Goal: Transaction & Acquisition: Obtain resource

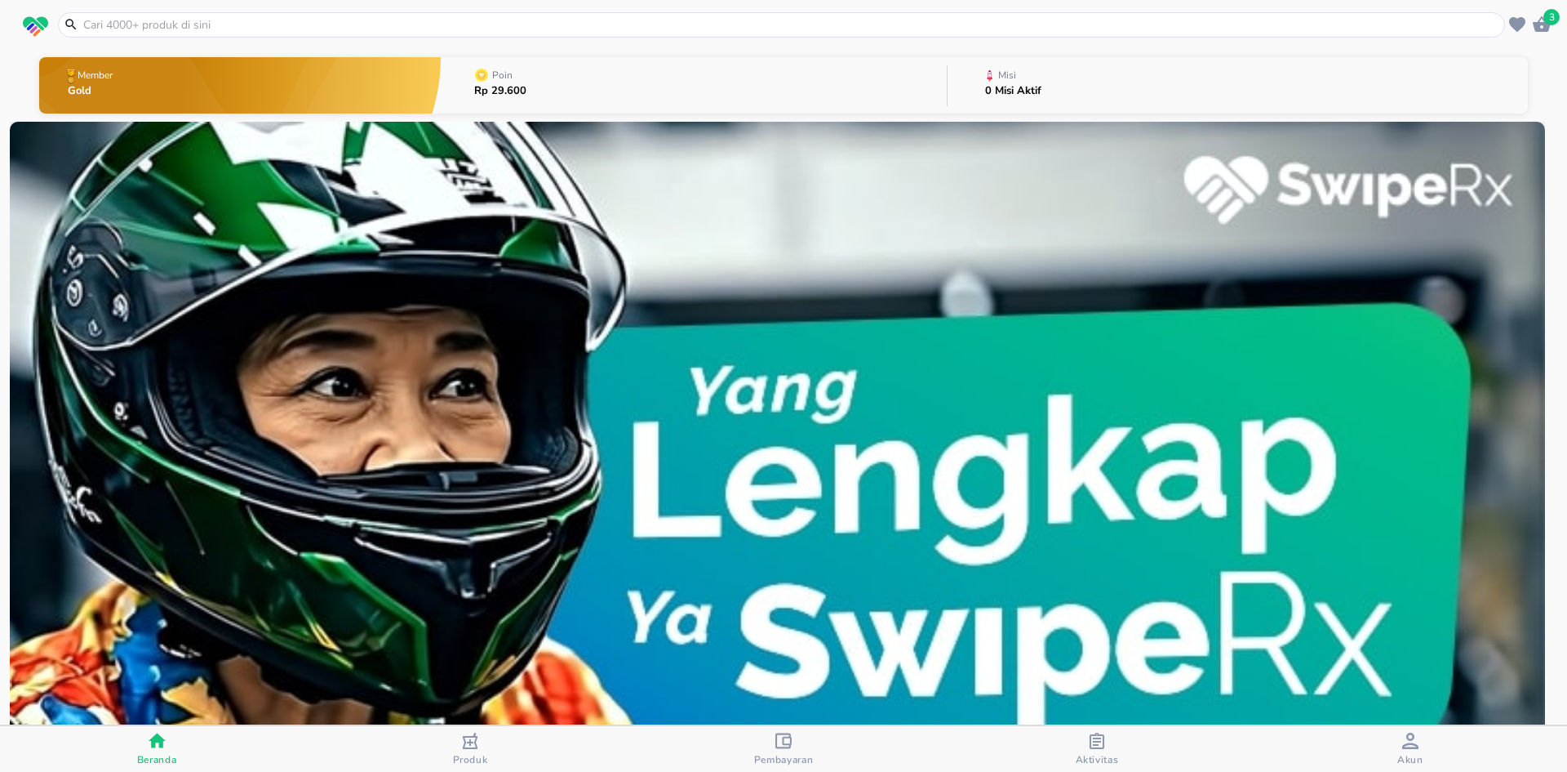
click at [1100, 738] on icon "button" at bounding box center [1097, 740] width 15 height 16
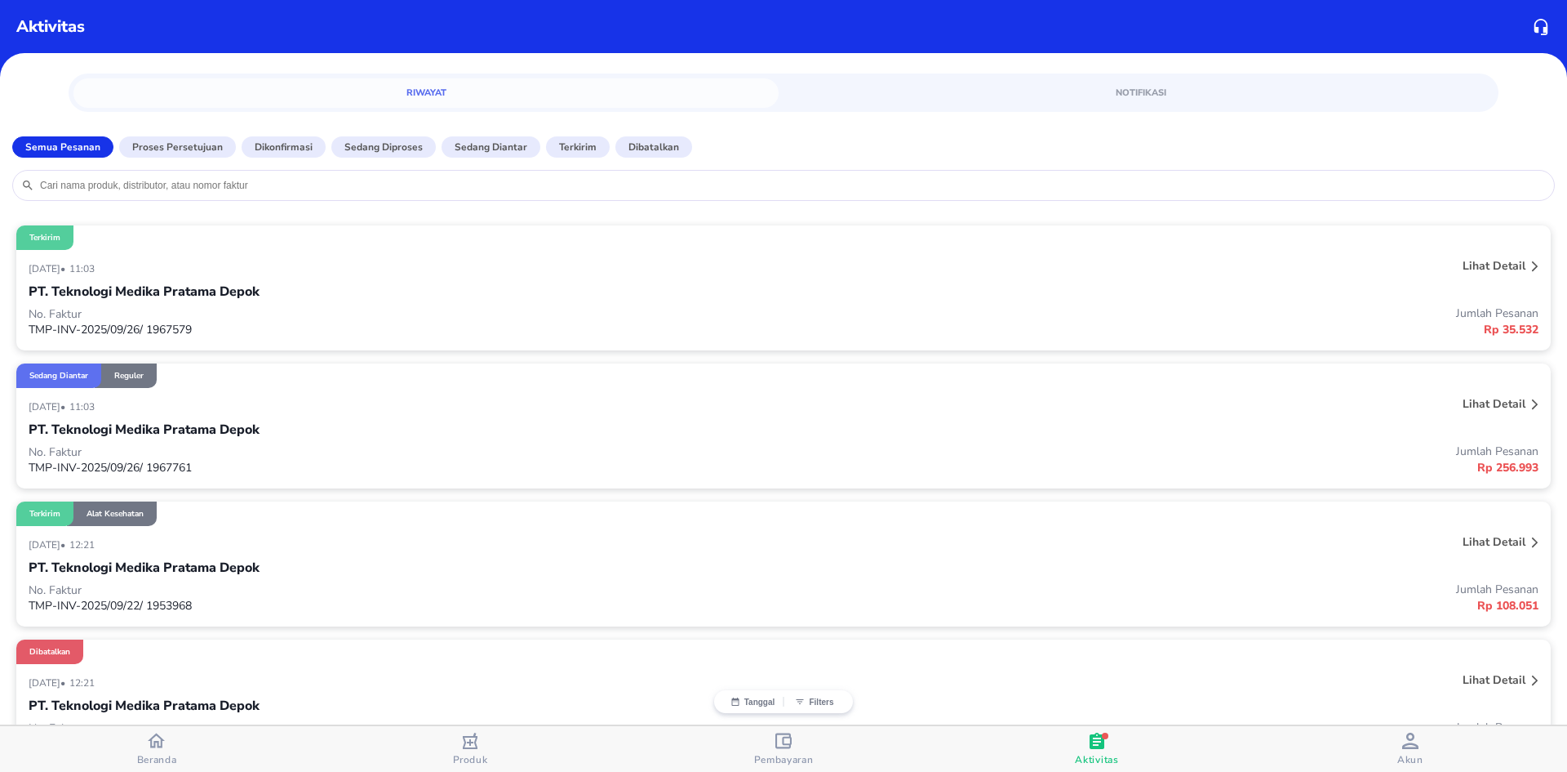
click at [1483, 399] on p "Lihat detail" at bounding box center [1494, 404] width 63 height 16
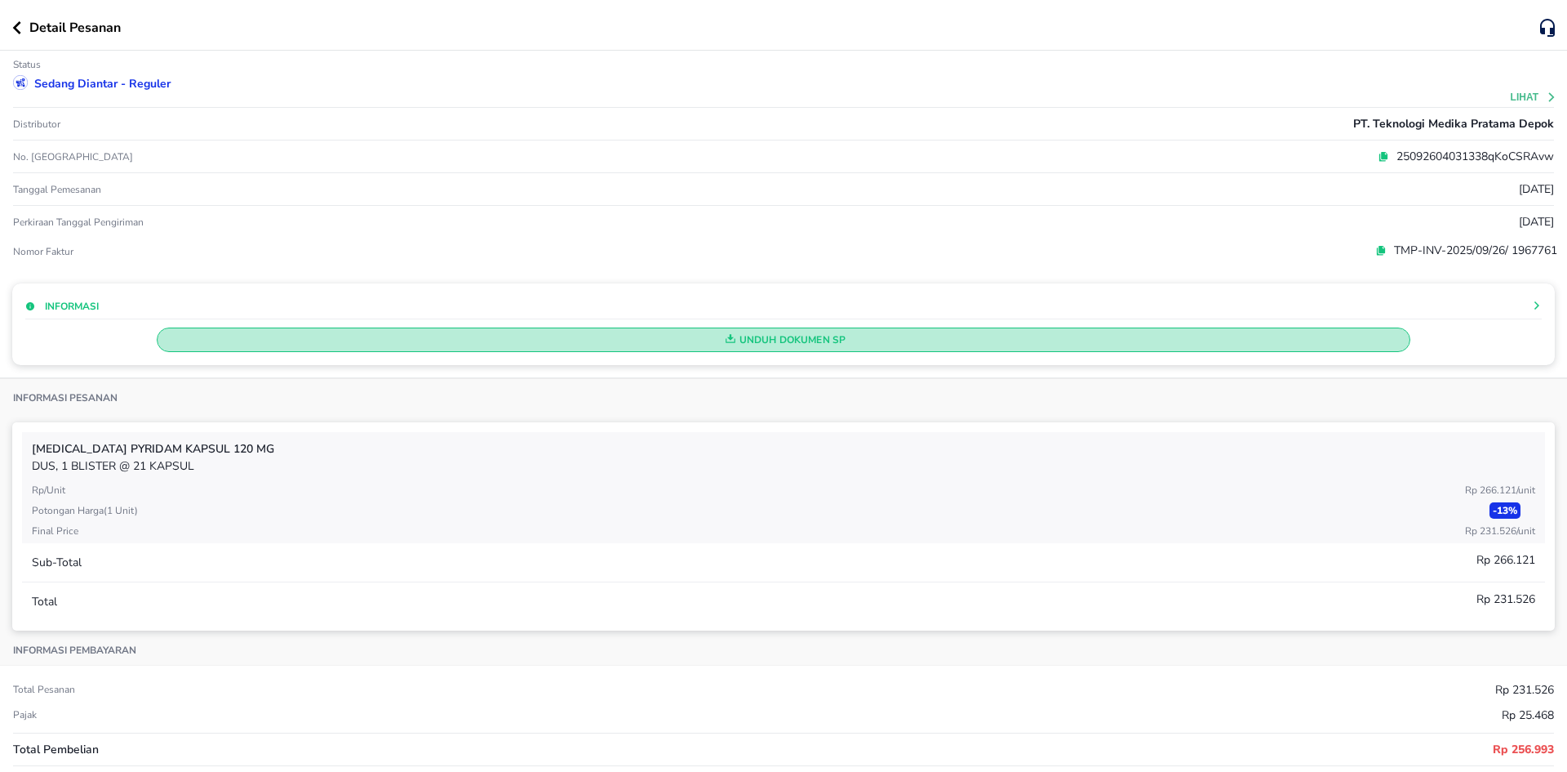
click at [660, 336] on span "Unduh Dokumen SP" at bounding box center [783, 339] width 1239 height 21
